Goal: Find specific page/section: Find specific page/section

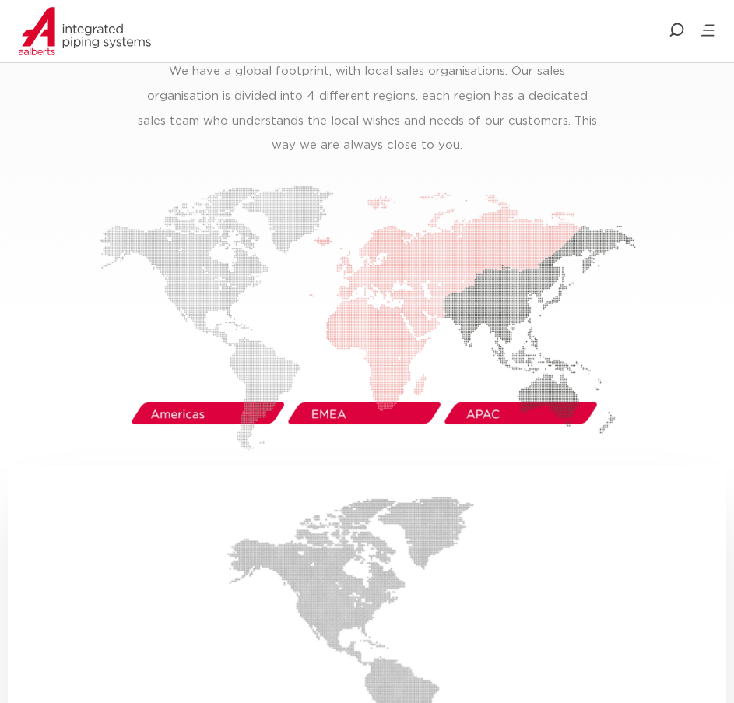
scroll to position [2646, 0]
click at [220, 393] on img at bounding box center [367, 318] width 537 height 265
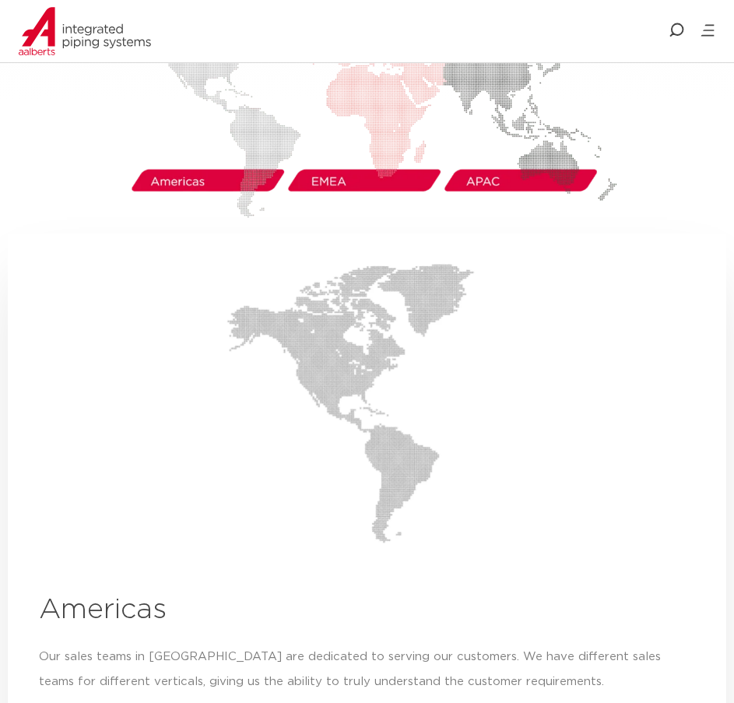
scroll to position [2724, 0]
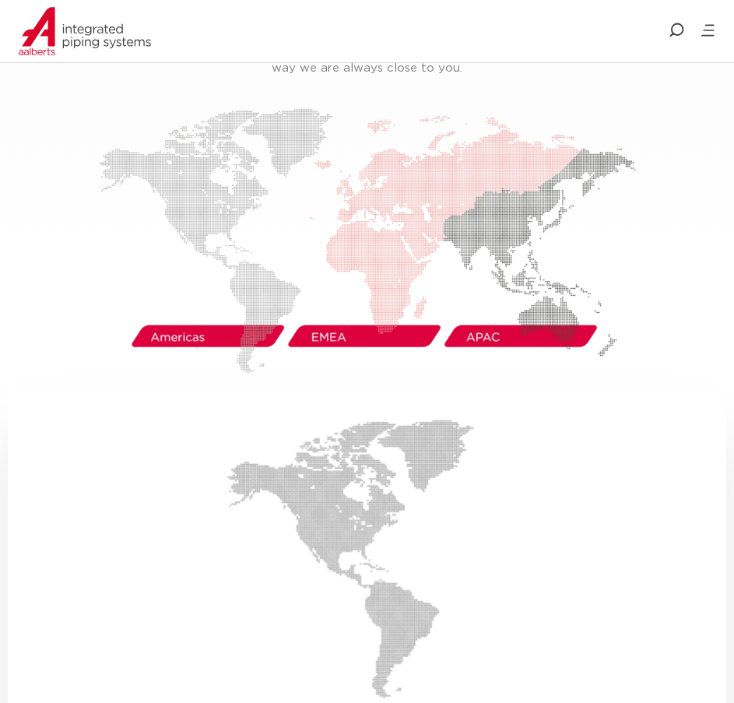
click at [182, 307] on img at bounding box center [367, 240] width 537 height 265
click at [205, 144] on img at bounding box center [367, 240] width 537 height 265
click at [239, 215] on img at bounding box center [367, 240] width 537 height 265
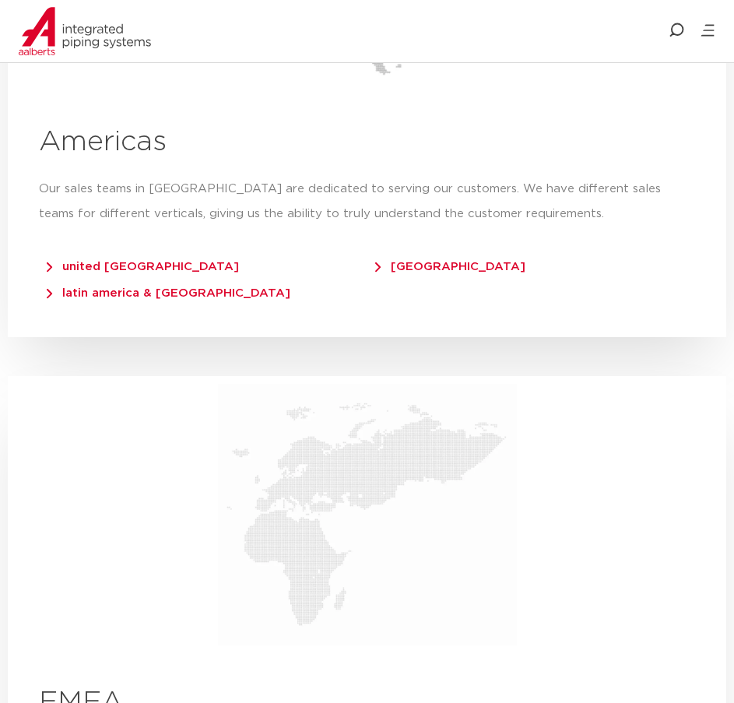
scroll to position [3346, 0]
click at [166, 261] on span "united [GEOGRAPHIC_DATA]" at bounding box center [143, 267] width 192 height 12
